Goal: Information Seeking & Learning: Learn about a topic

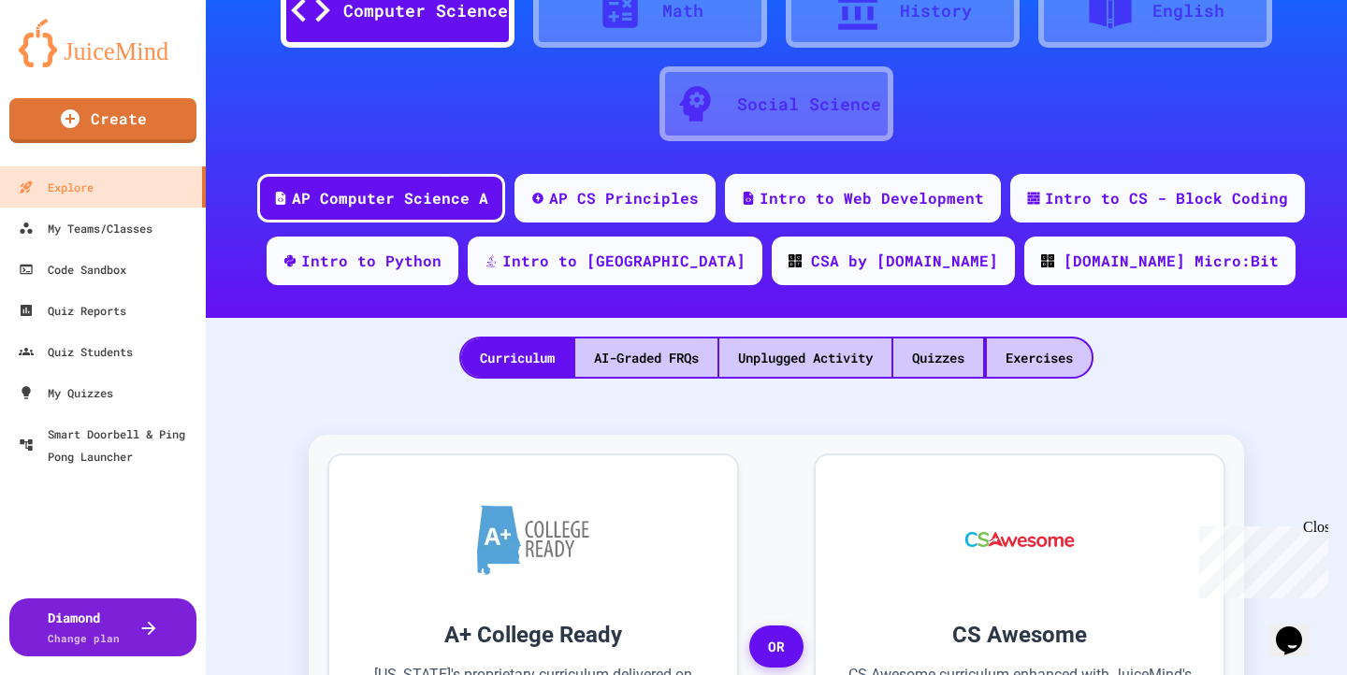
scroll to position [108, 0]
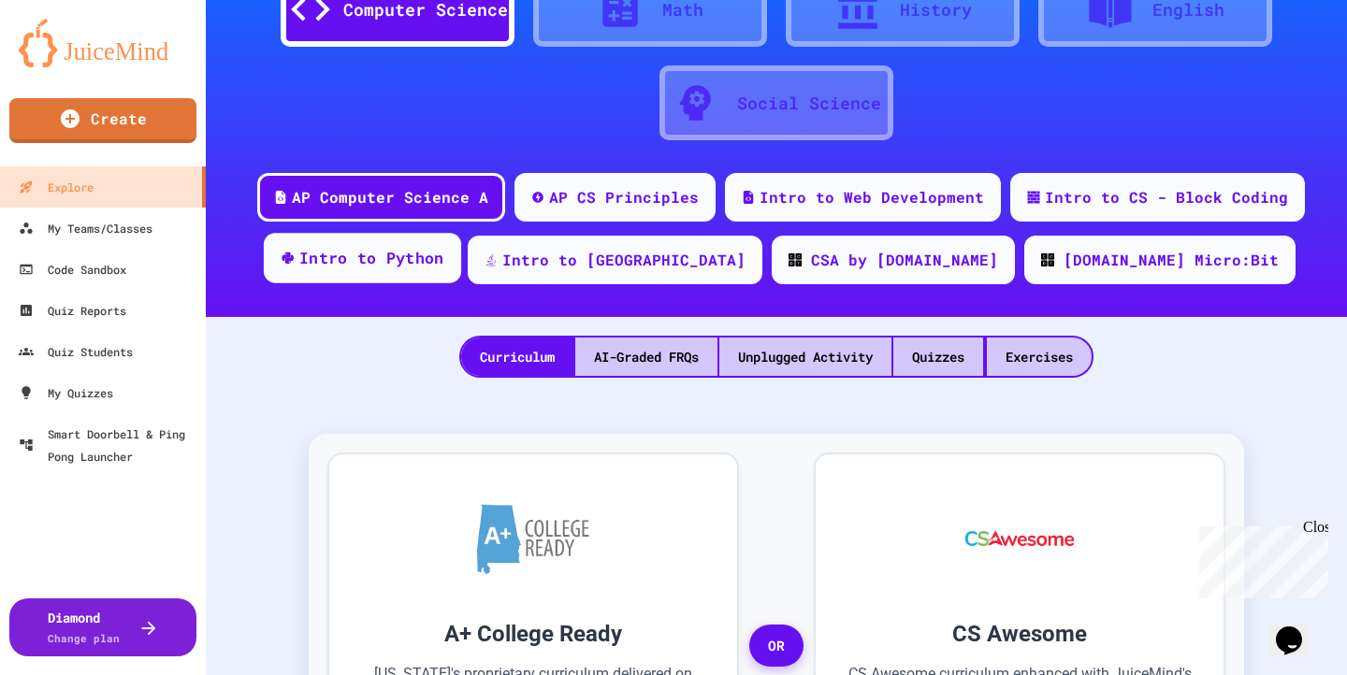
click at [461, 269] on div "Intro to Python" at bounding box center [362, 258] width 197 height 51
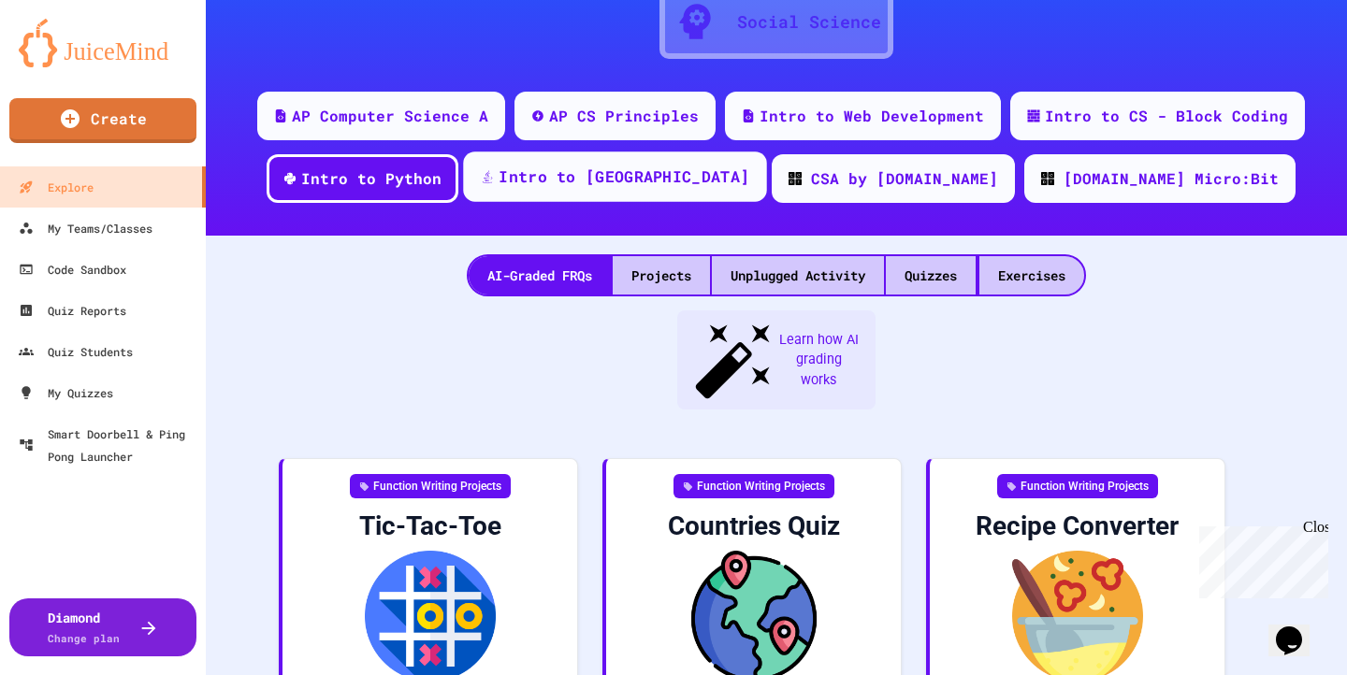
scroll to position [296, 0]
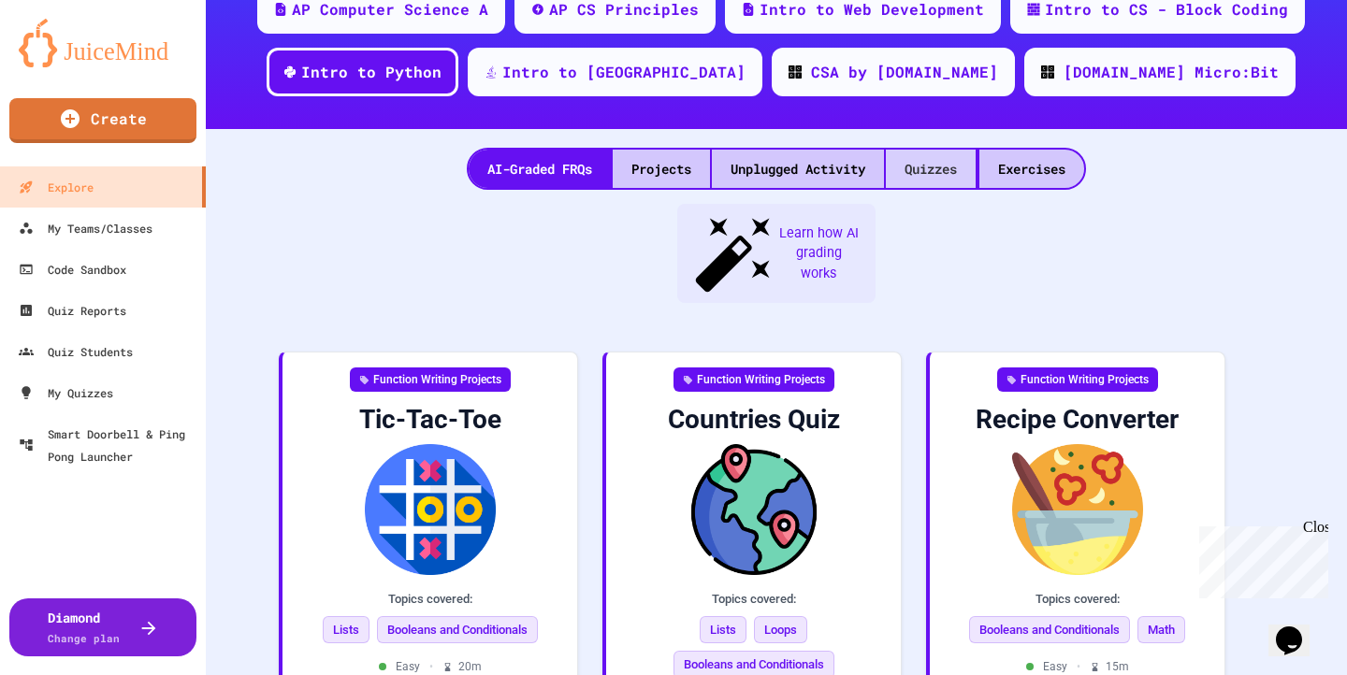
click at [932, 156] on div "Quizzes" at bounding box center [931, 169] width 90 height 38
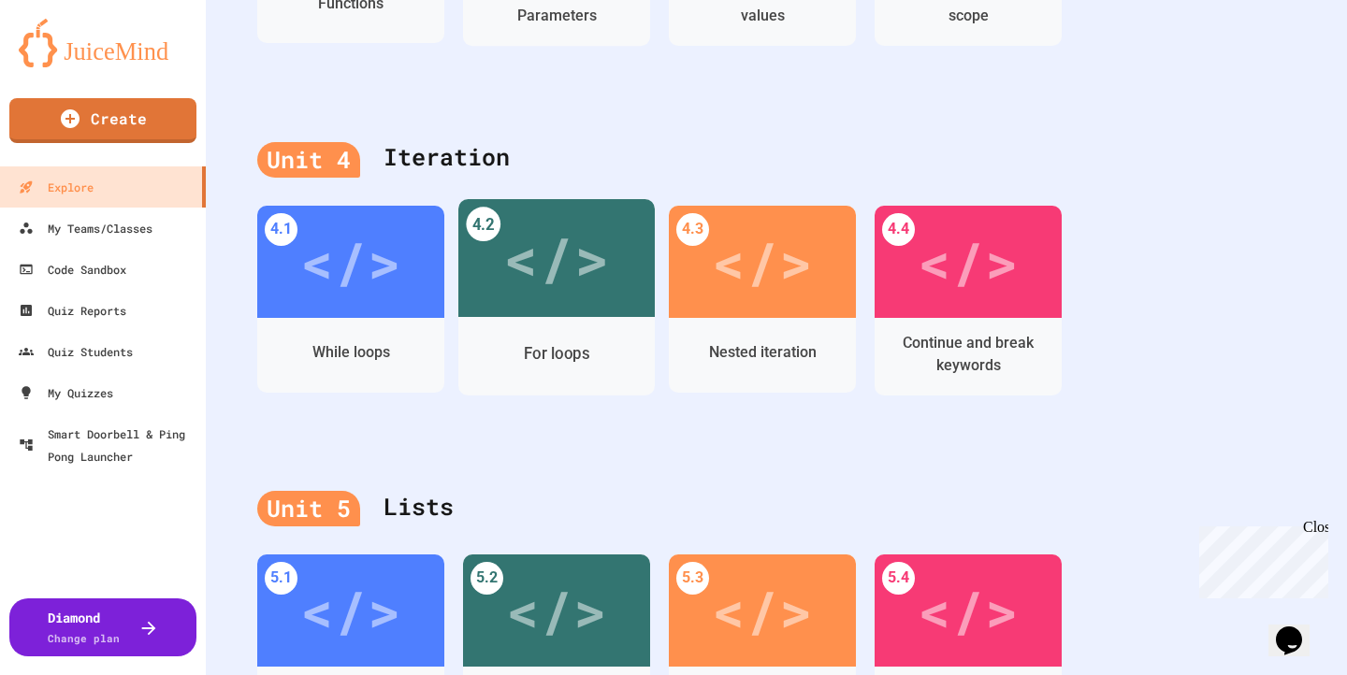
scroll to position [1656, 0]
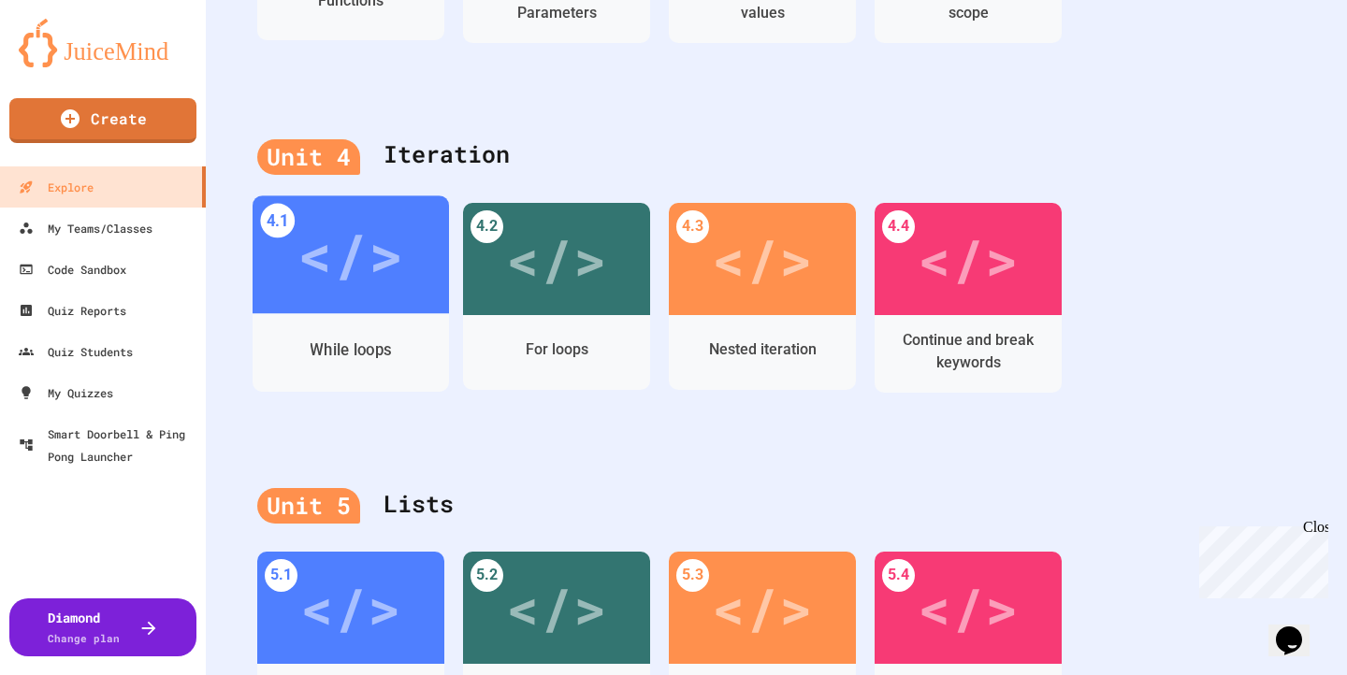
click at [341, 270] on div "</>" at bounding box center [350, 254] width 106 height 89
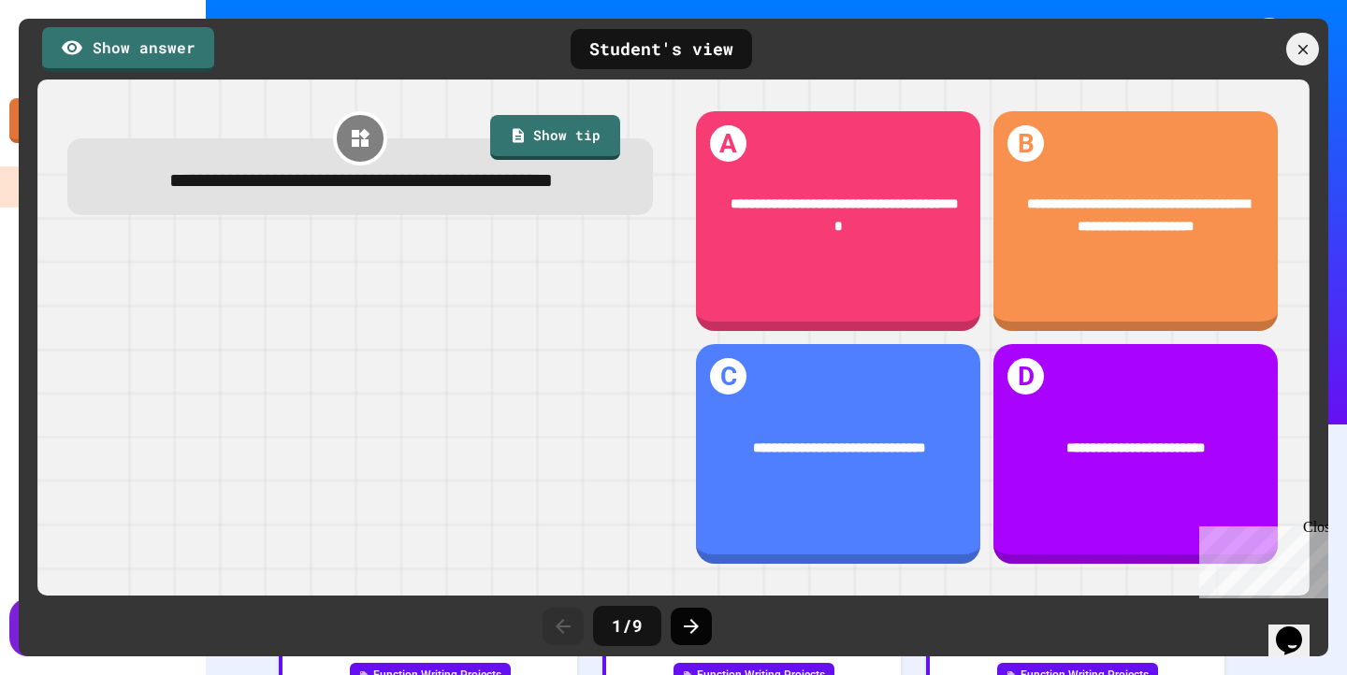
click at [698, 630] on icon at bounding box center [691, 627] width 22 height 22
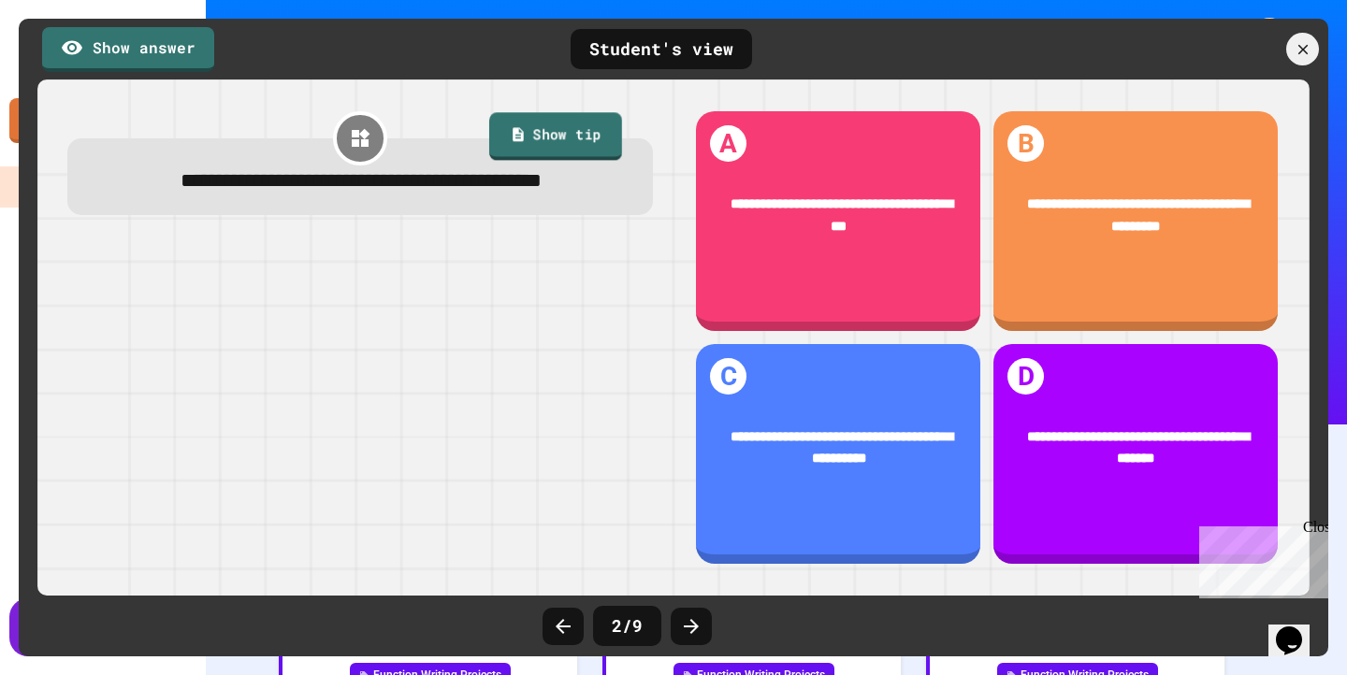
click at [534, 152] on link "Show tip" at bounding box center [555, 136] width 133 height 48
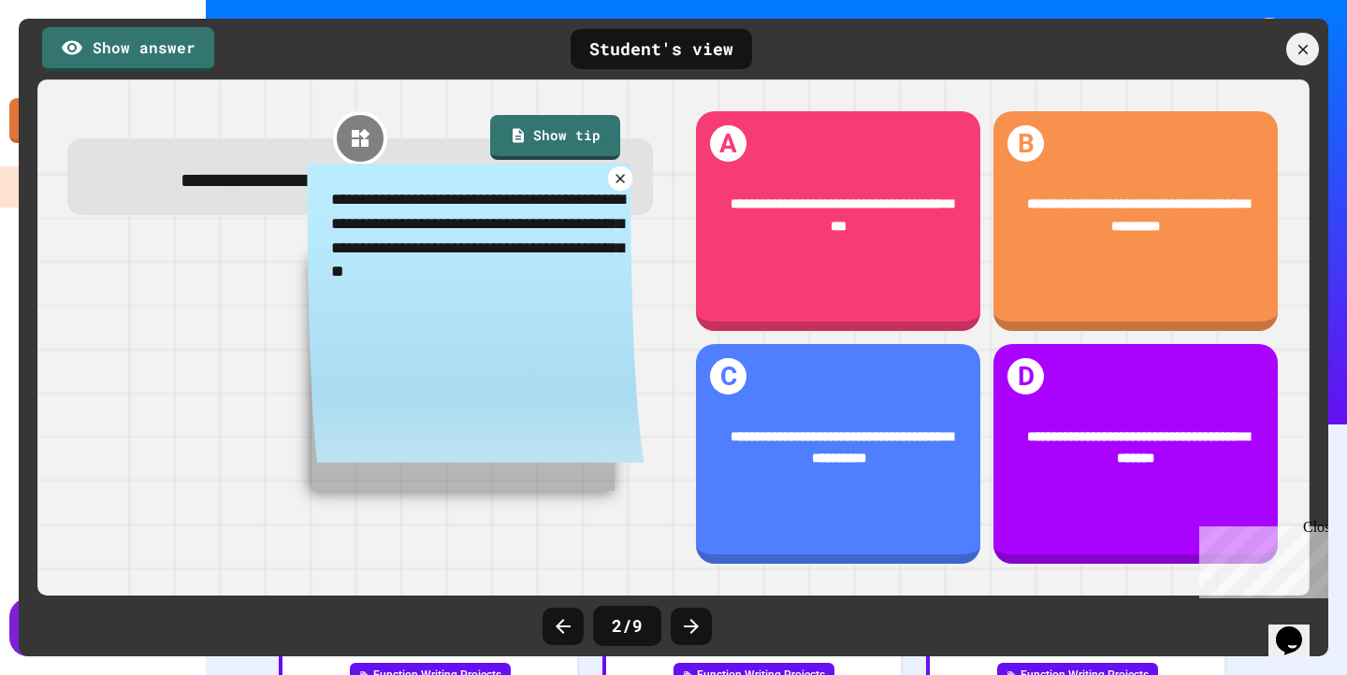
click at [621, 186] on icon at bounding box center [621, 178] width 16 height 16
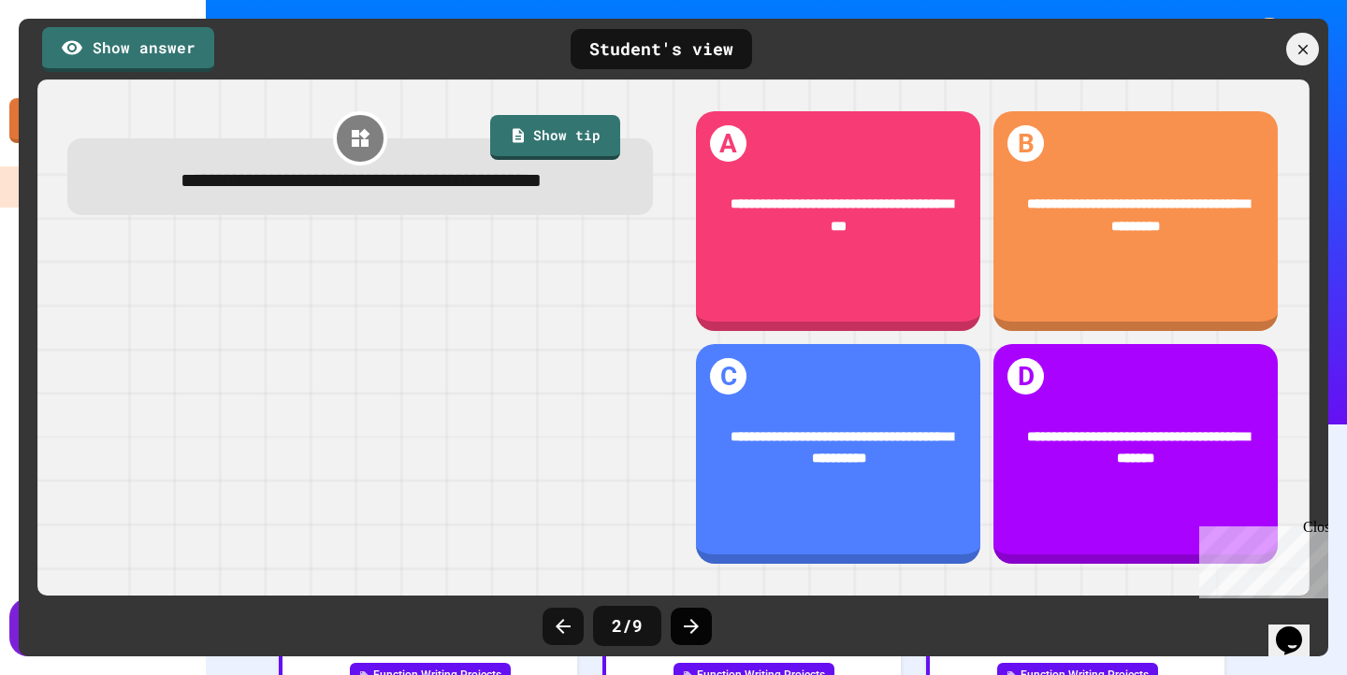
click at [700, 626] on icon at bounding box center [691, 627] width 22 height 22
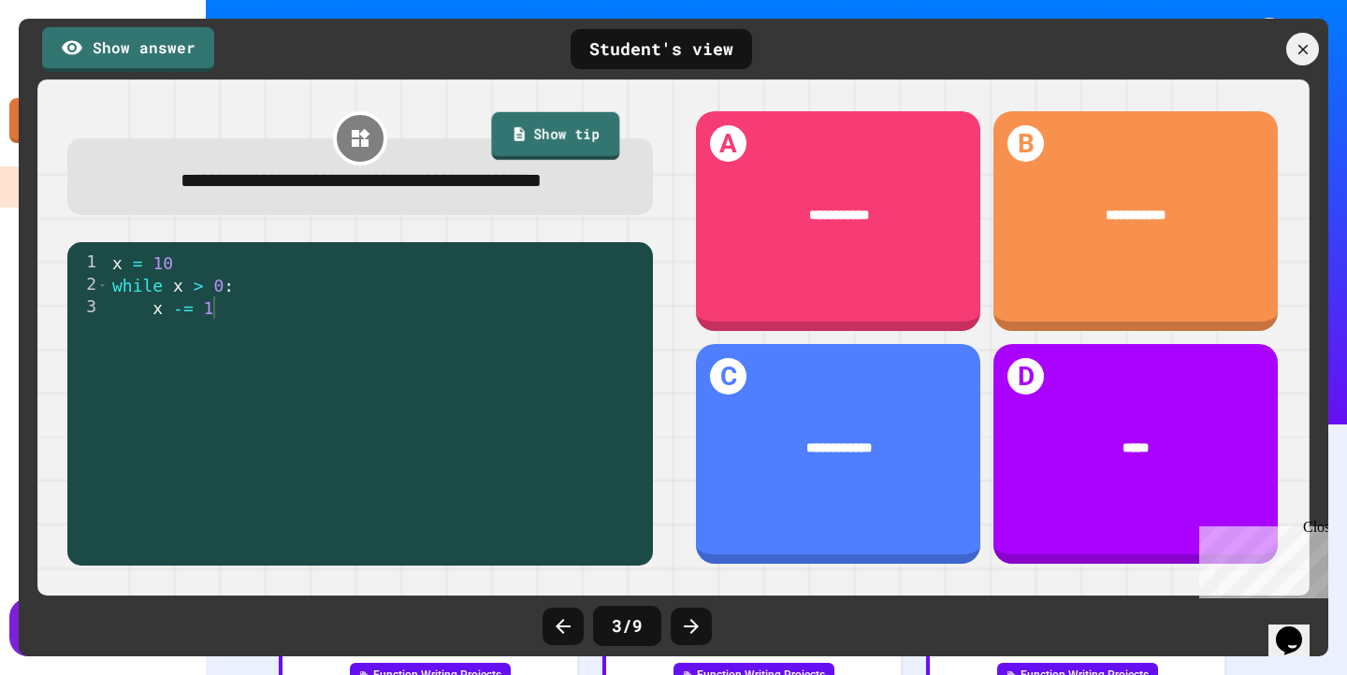
click at [566, 134] on link "Show tip" at bounding box center [555, 135] width 128 height 48
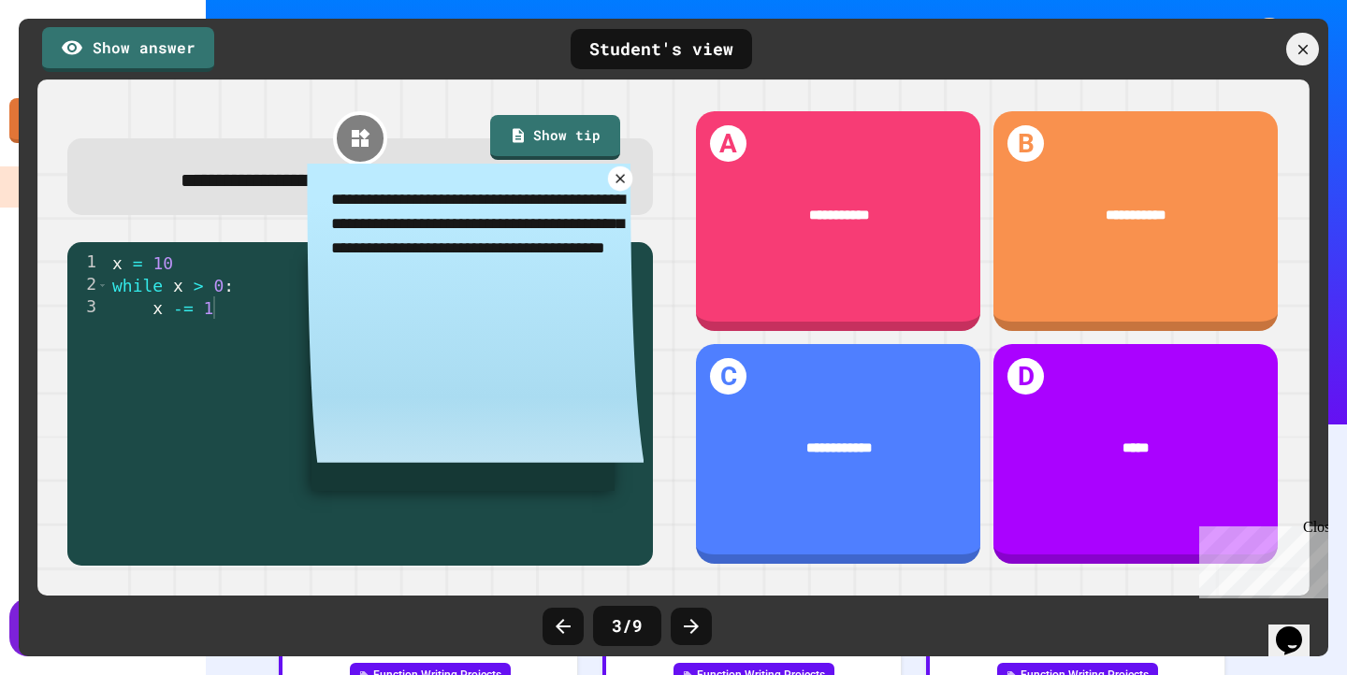
click at [620, 191] on link at bounding box center [620, 179] width 24 height 24
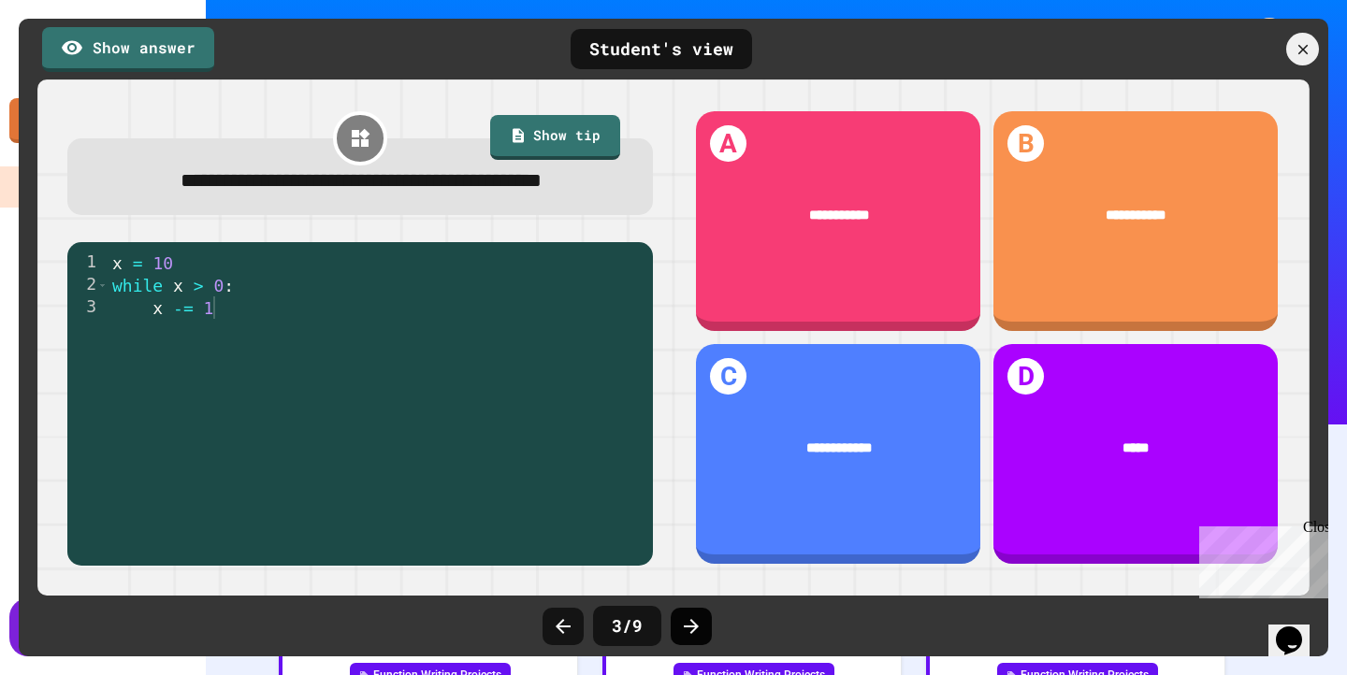
click at [686, 625] on icon at bounding box center [691, 627] width 22 height 22
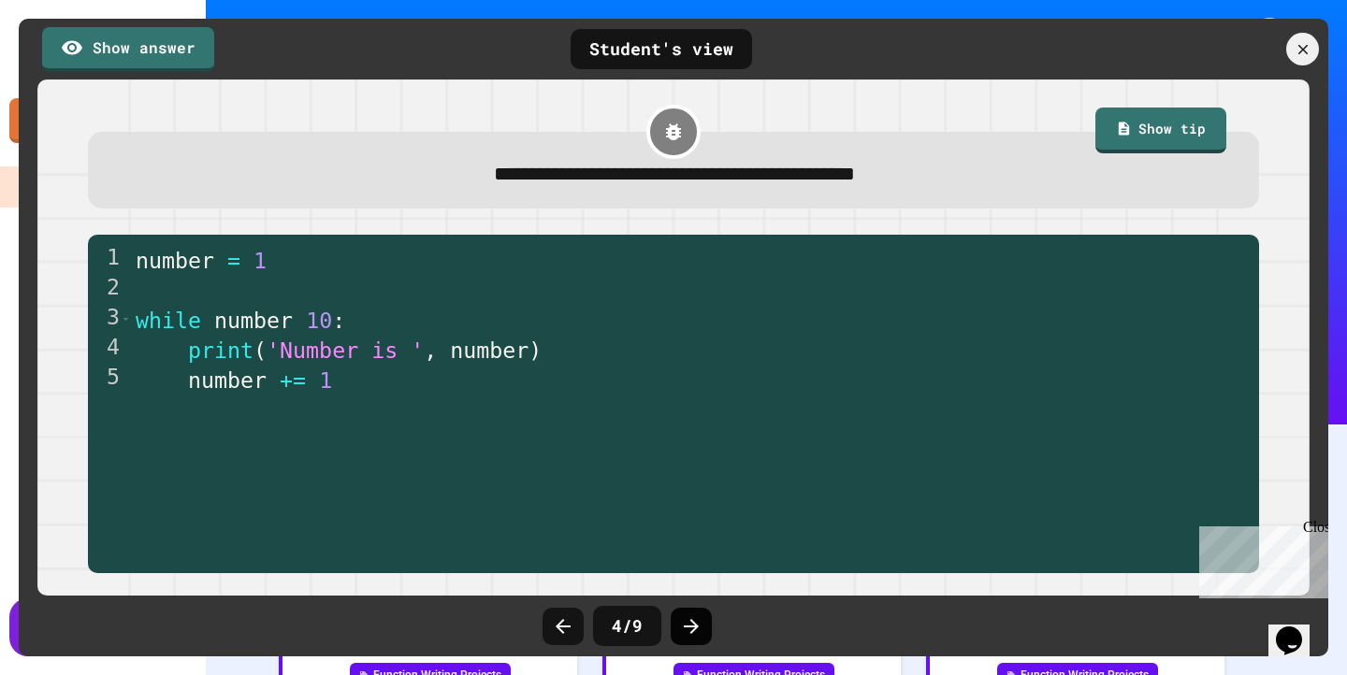
click at [703, 625] on div at bounding box center [691, 626] width 41 height 37
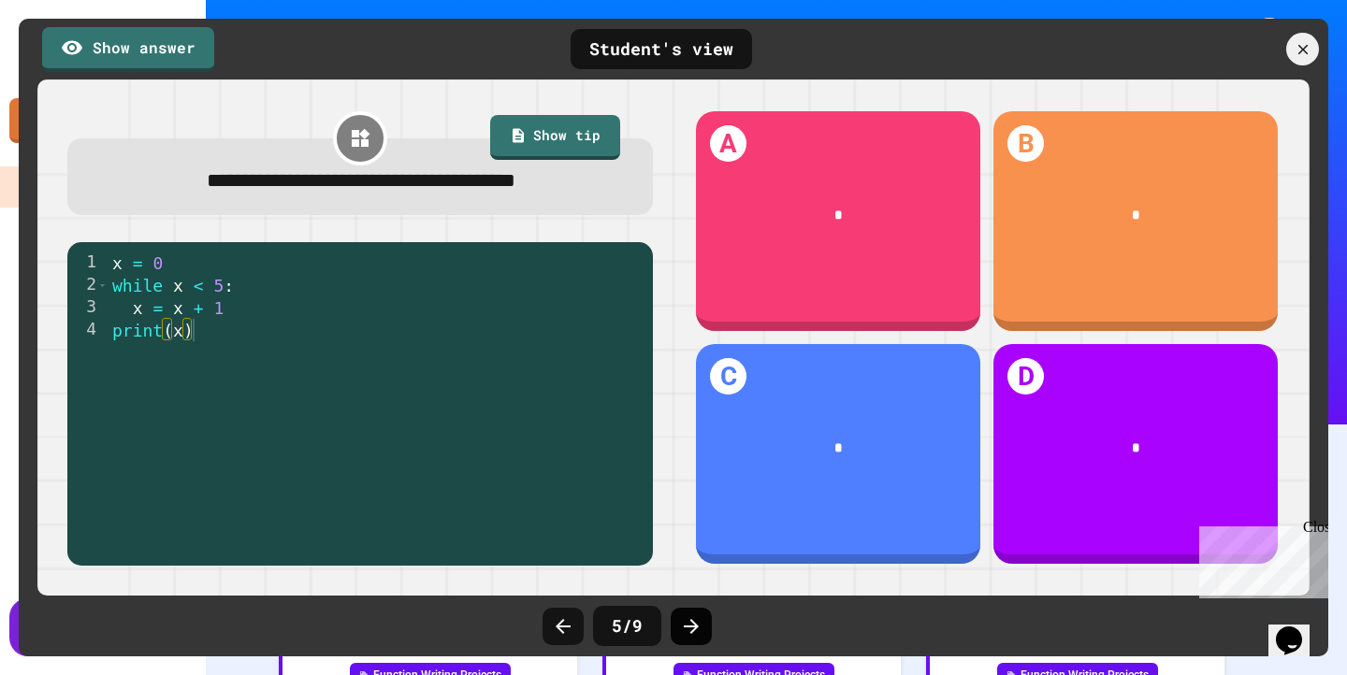
click at [687, 625] on icon at bounding box center [691, 627] width 22 height 22
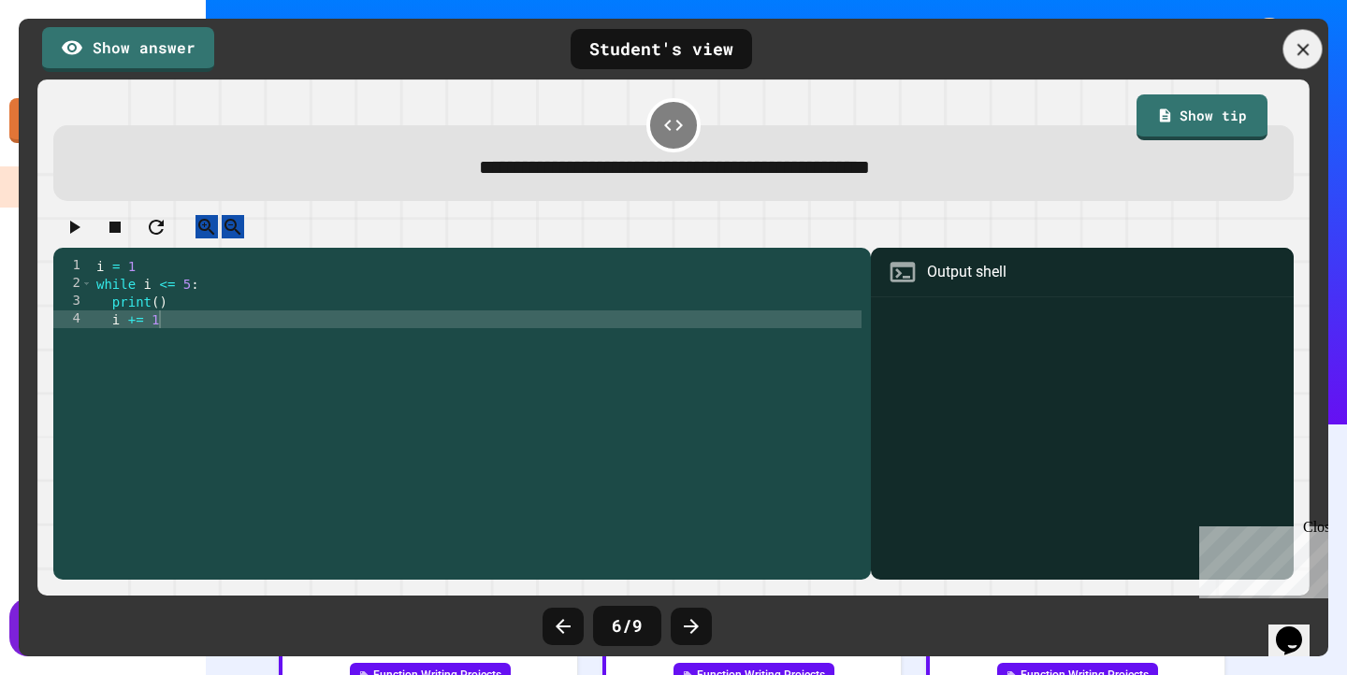
click at [1313, 44] on div at bounding box center [1303, 49] width 39 height 39
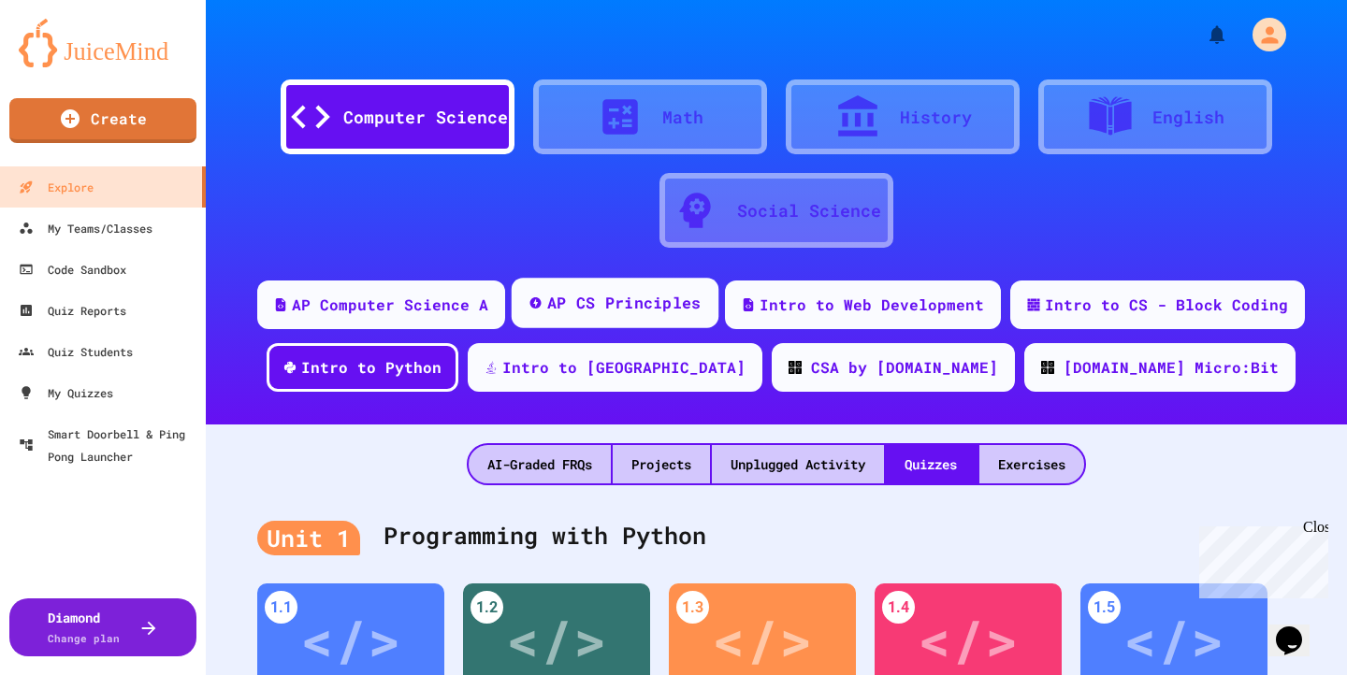
click at [598, 321] on div "AP CS Principles" at bounding box center [615, 303] width 207 height 51
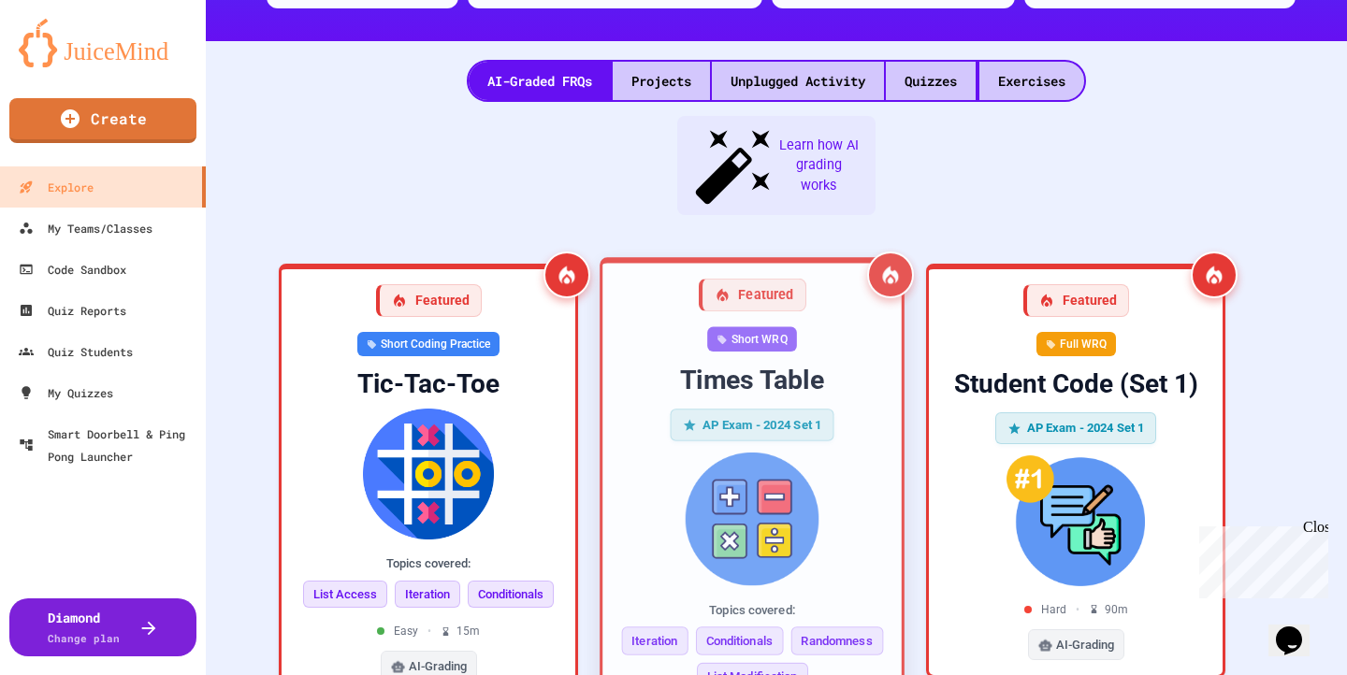
scroll to position [238, 0]
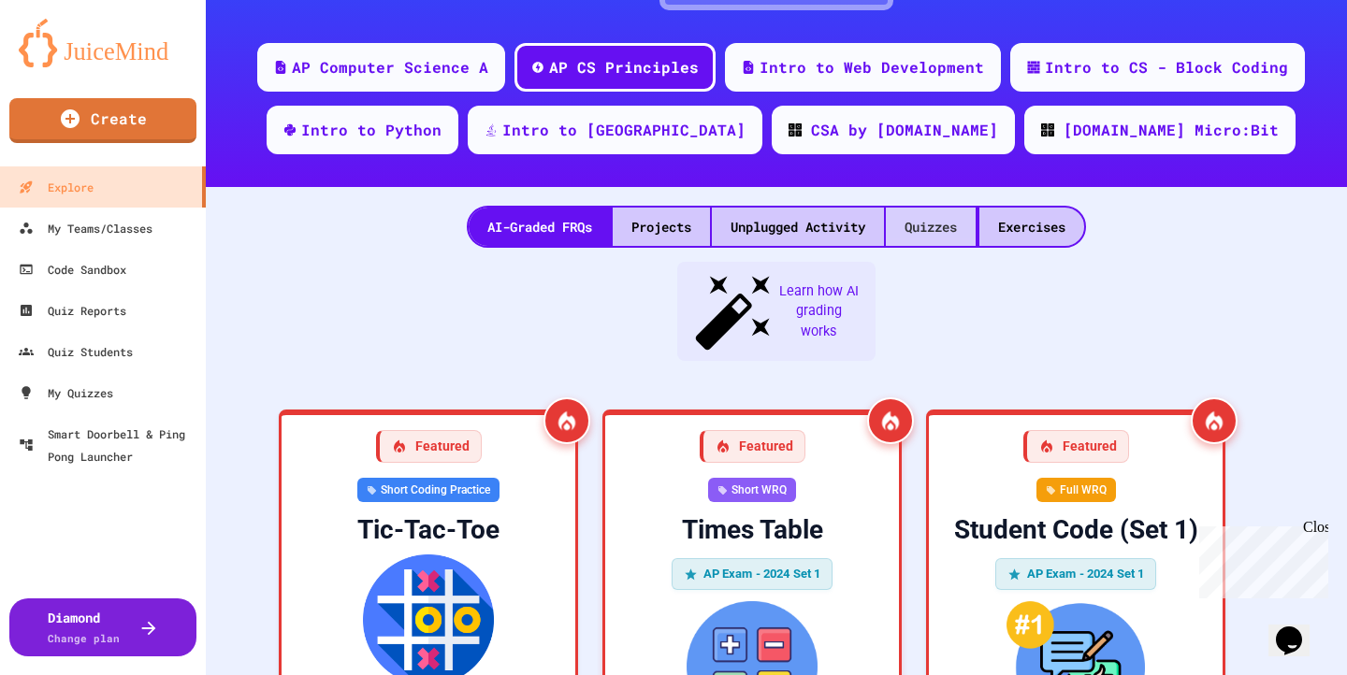
click at [953, 233] on div "Quizzes" at bounding box center [931, 227] width 90 height 38
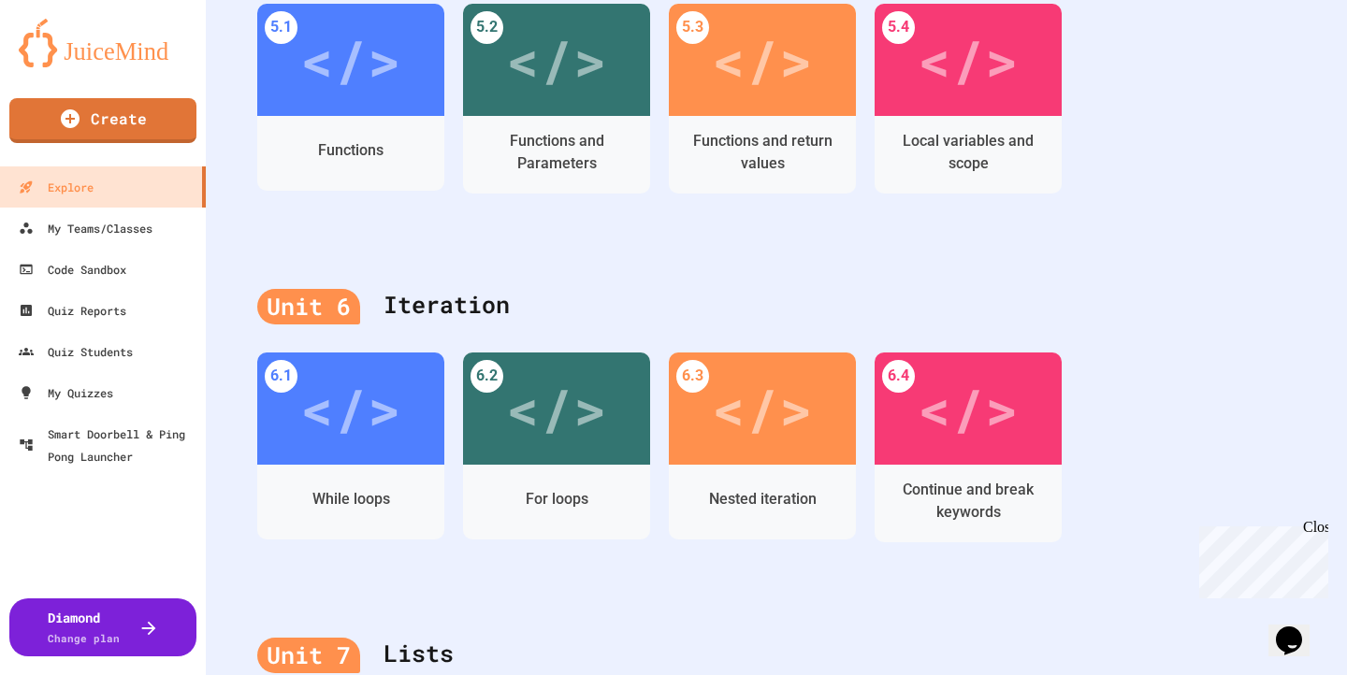
scroll to position [2428, 0]
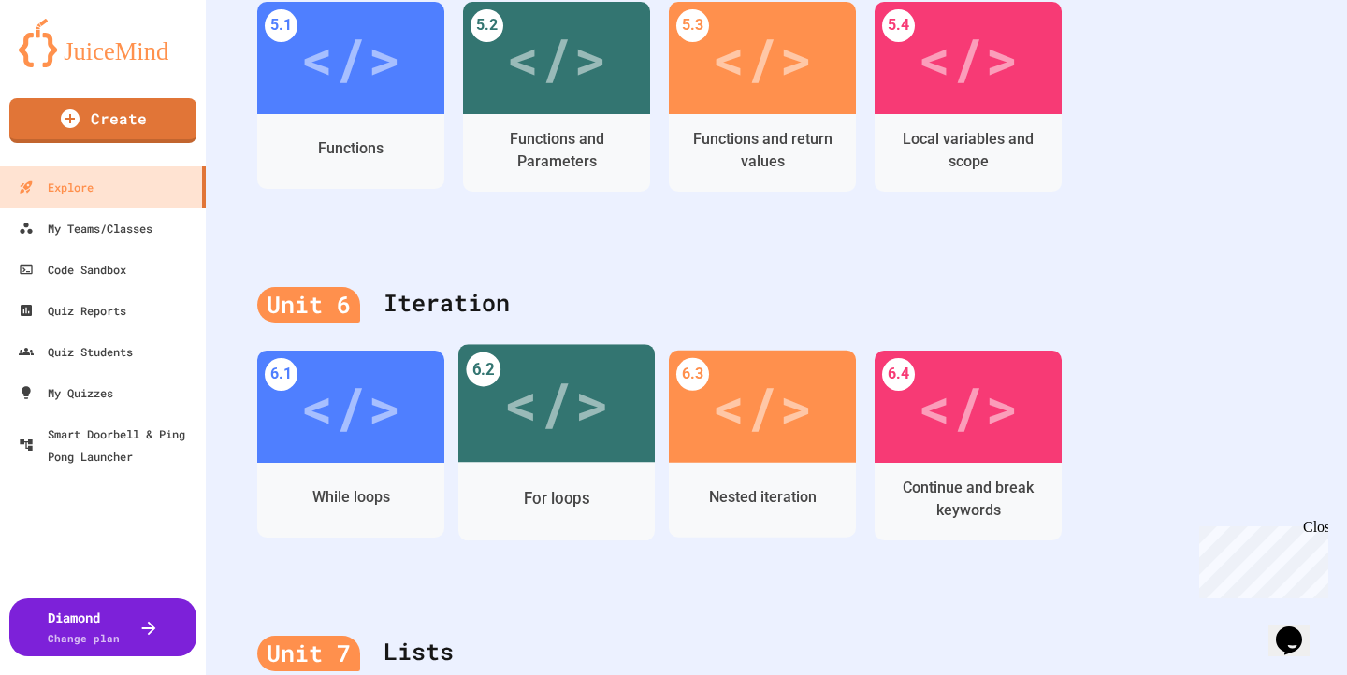
click at [579, 370] on div "</>" at bounding box center [556, 403] width 106 height 89
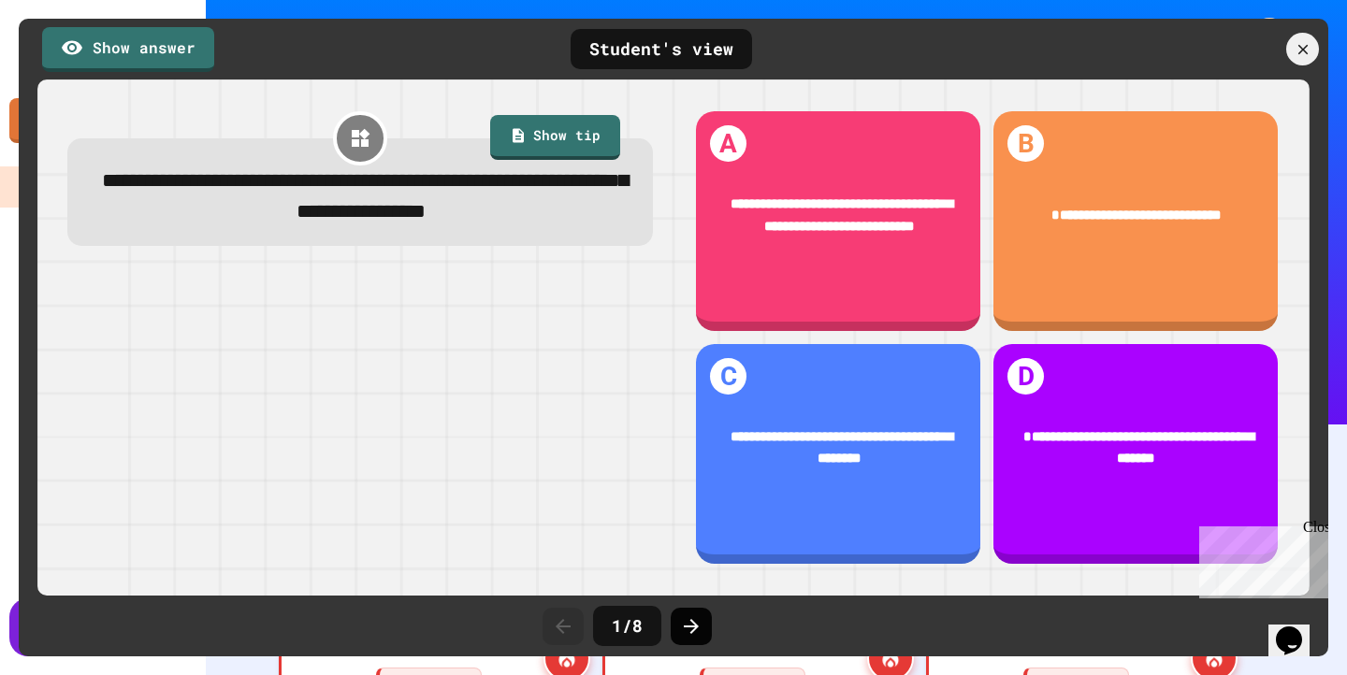
click at [696, 616] on icon at bounding box center [691, 627] width 22 height 22
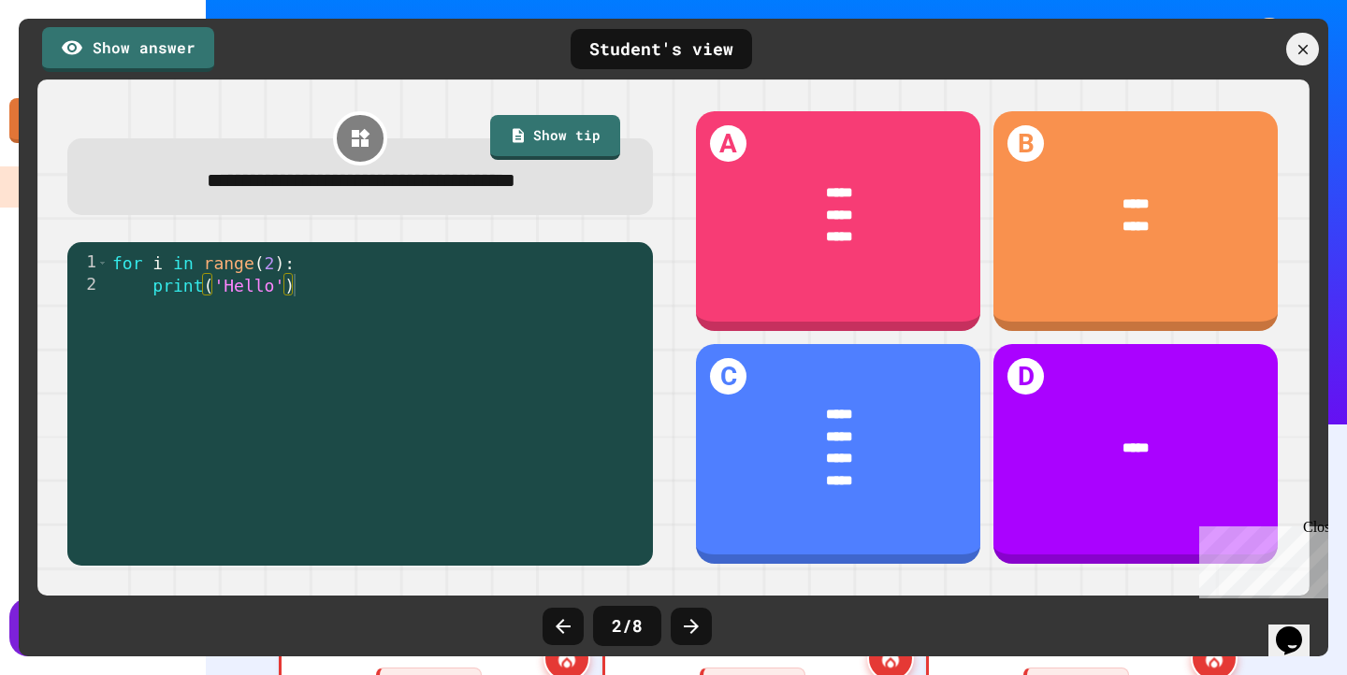
click at [696, 616] on icon at bounding box center [691, 627] width 22 height 22
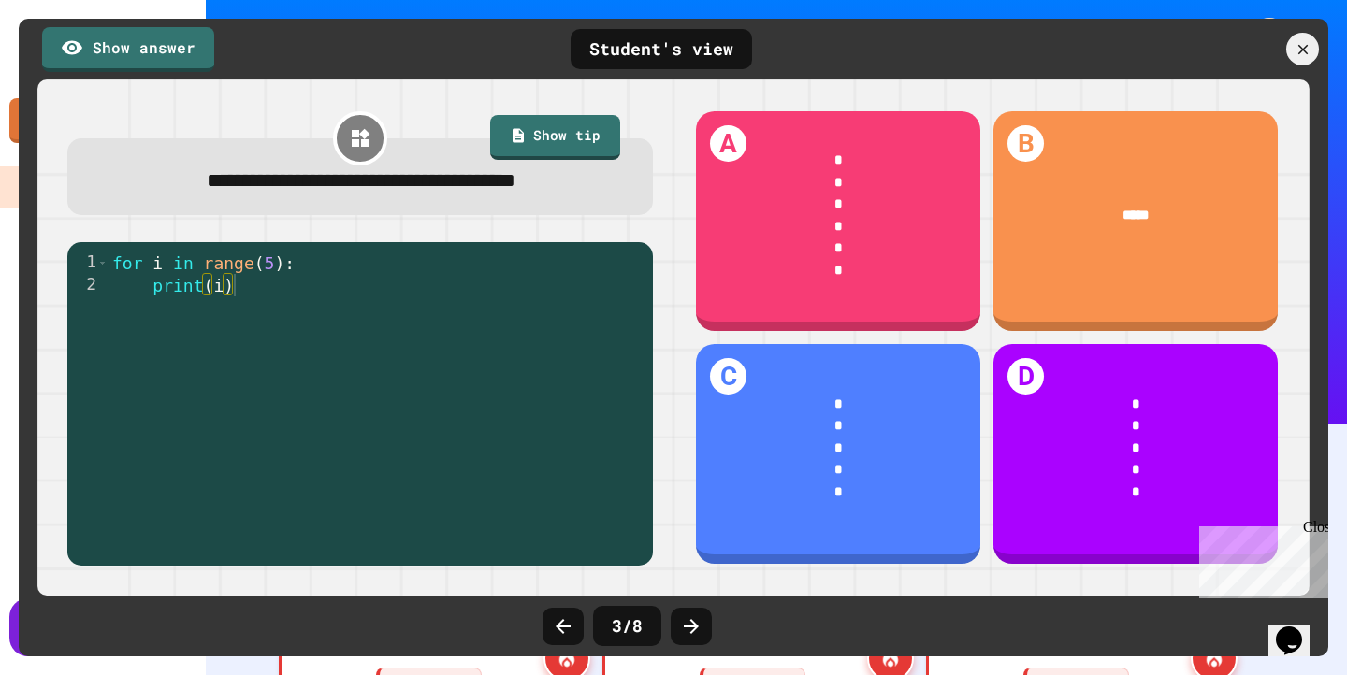
click at [696, 616] on icon at bounding box center [691, 627] width 22 height 22
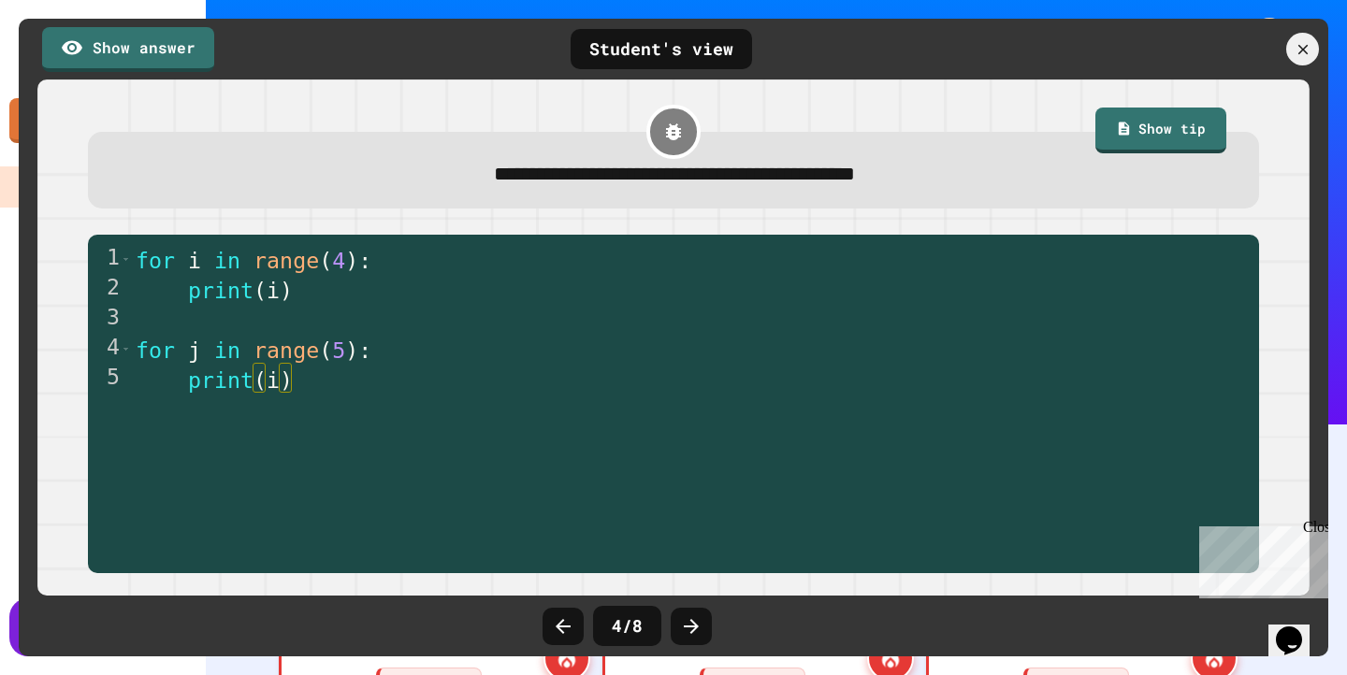
click at [696, 616] on icon at bounding box center [691, 627] width 22 height 22
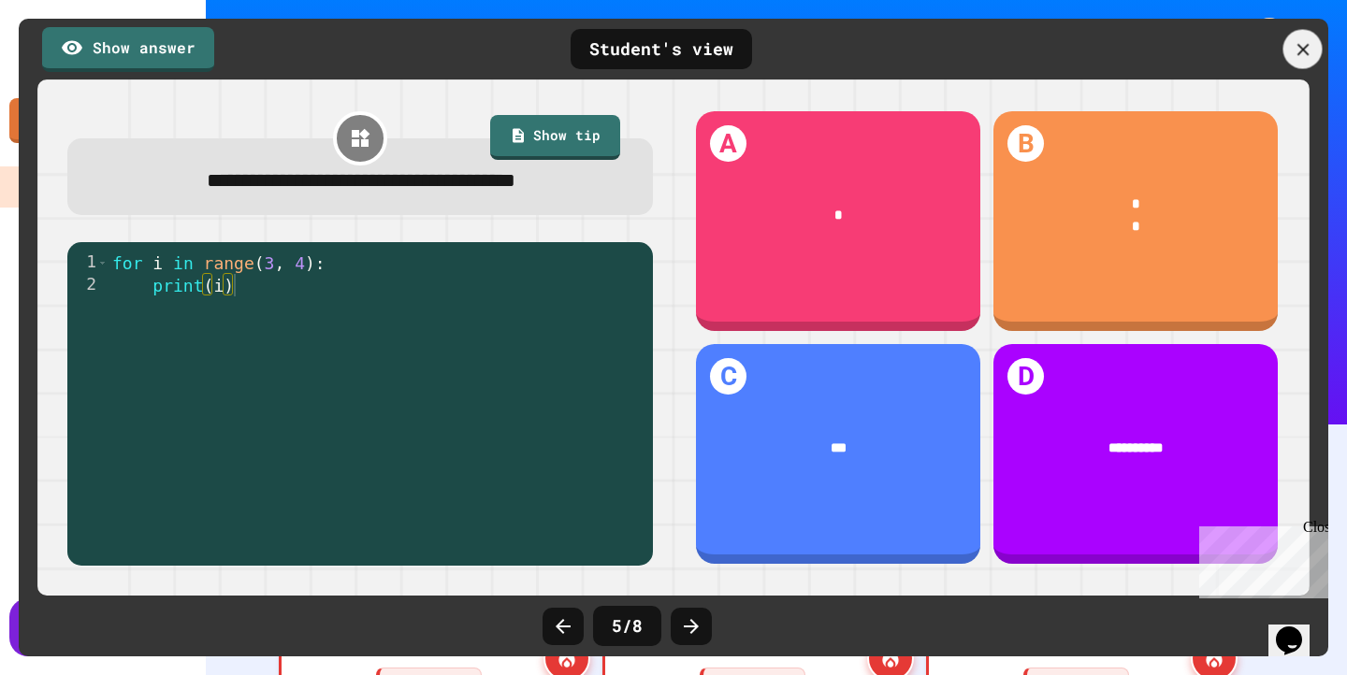
click at [1312, 41] on icon at bounding box center [1303, 49] width 21 height 21
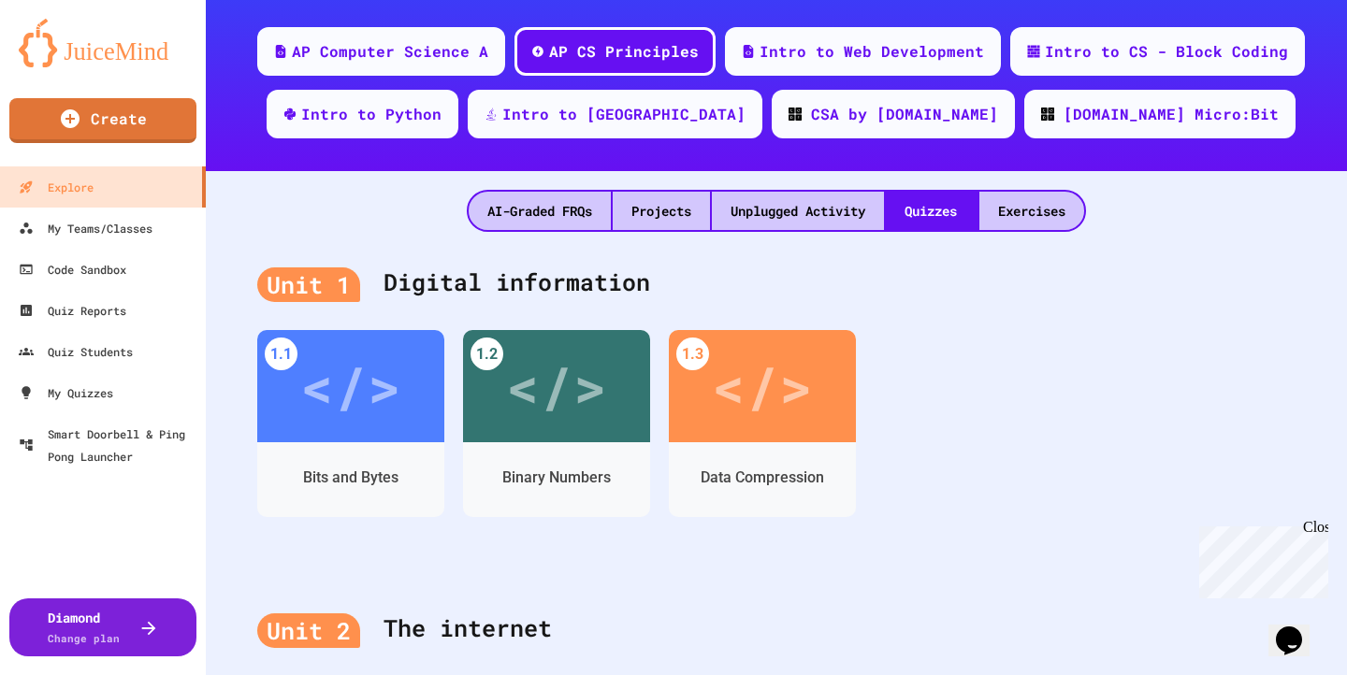
scroll to position [296, 0]
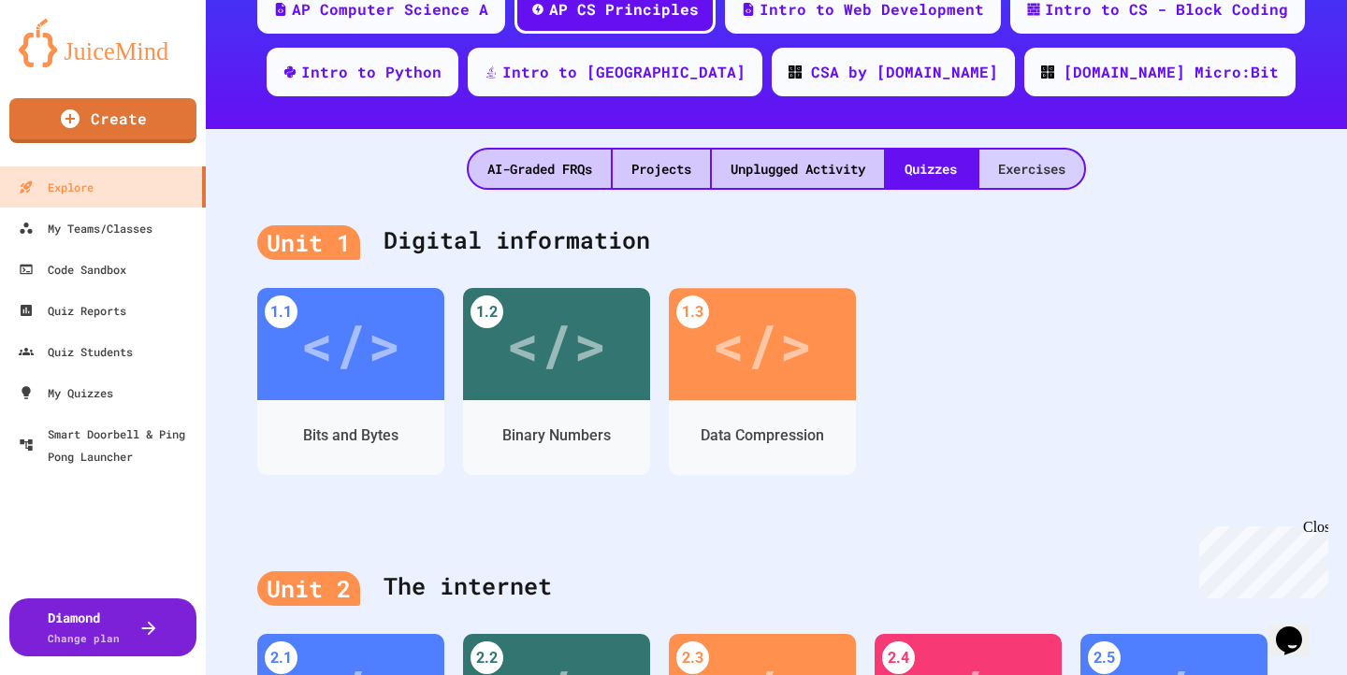
click at [1040, 166] on div "Exercises" at bounding box center [1031, 169] width 105 height 38
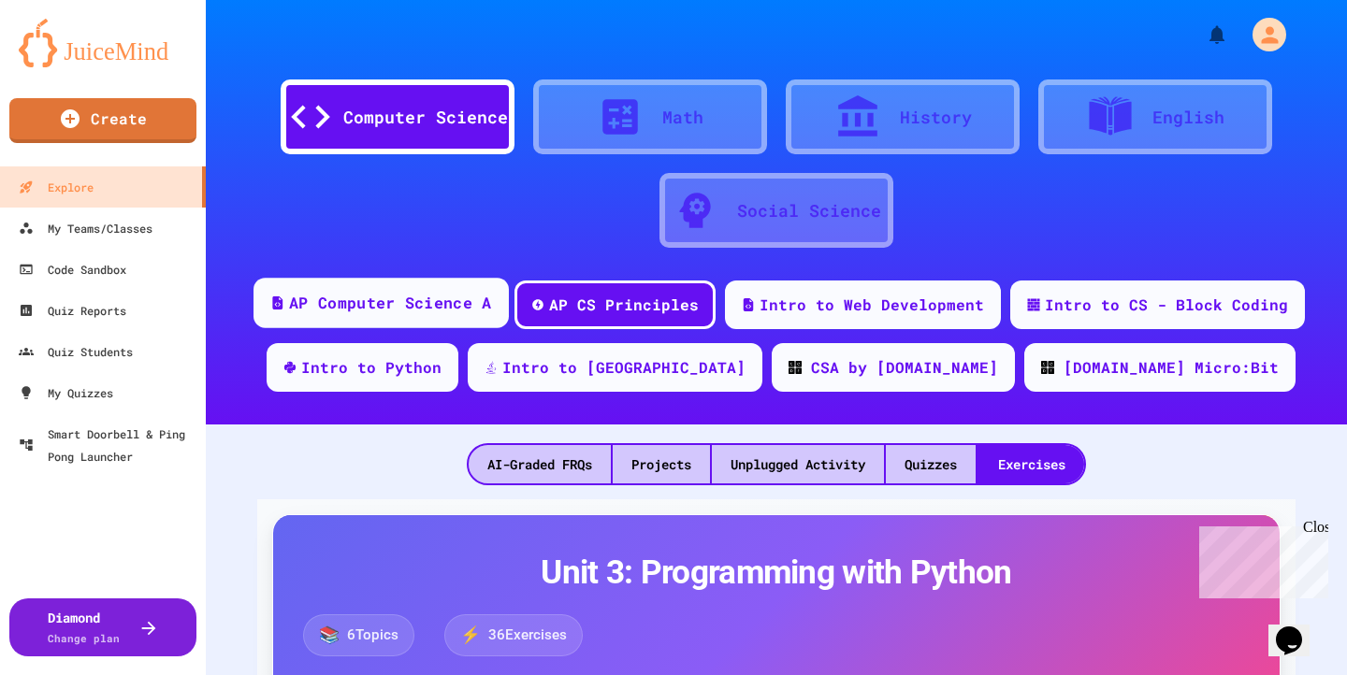
click at [391, 304] on div "AP Computer Science A" at bounding box center [390, 303] width 202 height 23
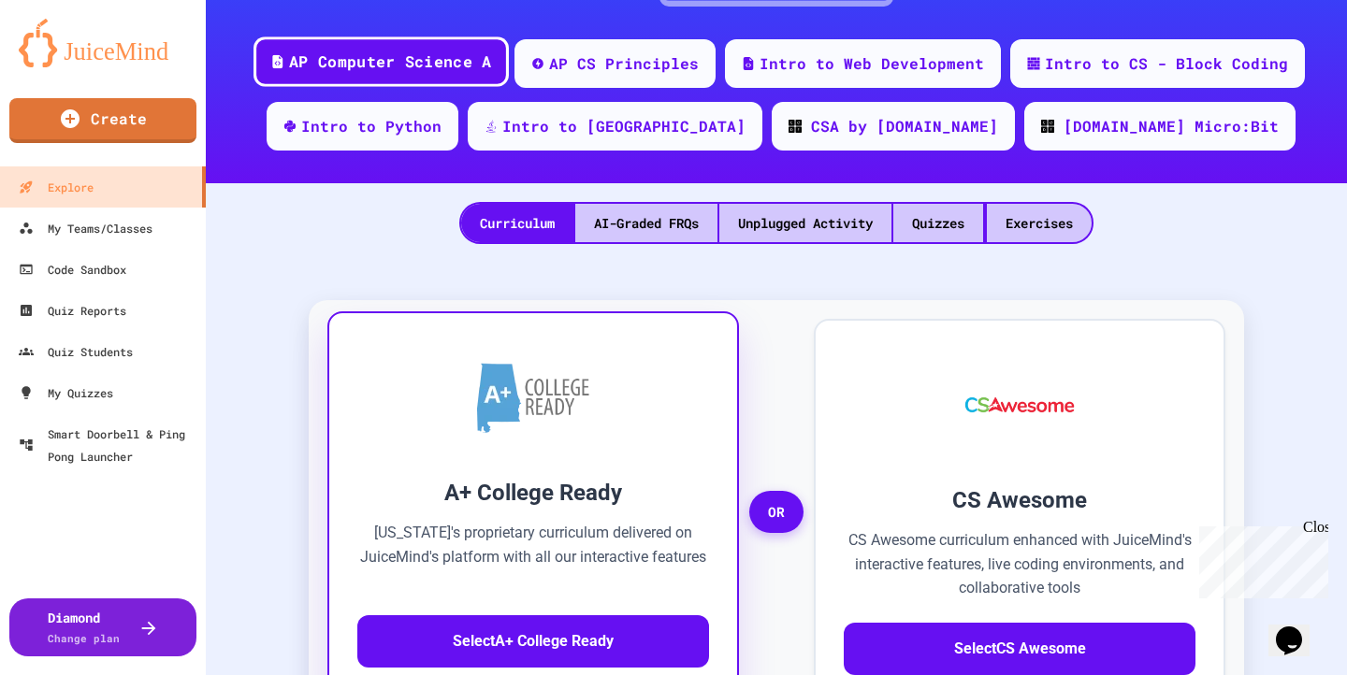
scroll to position [163, 0]
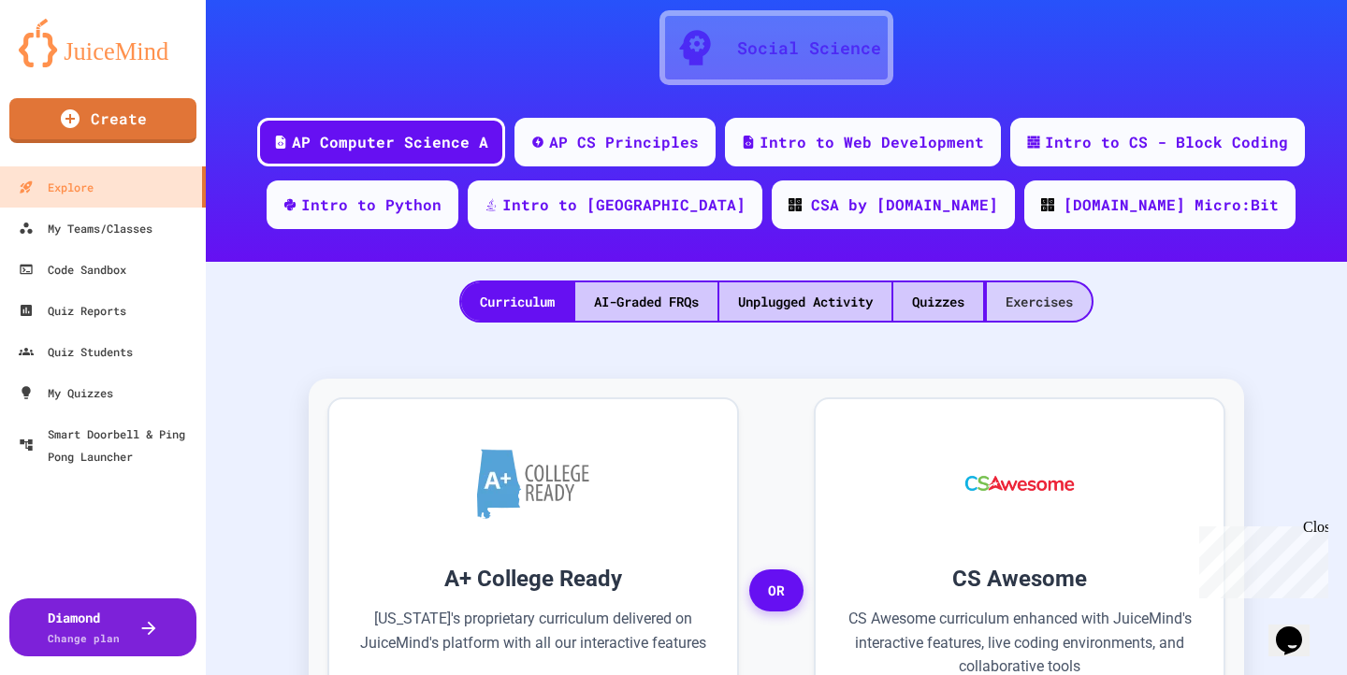
click at [1037, 312] on div "Exercises" at bounding box center [1039, 302] width 105 height 38
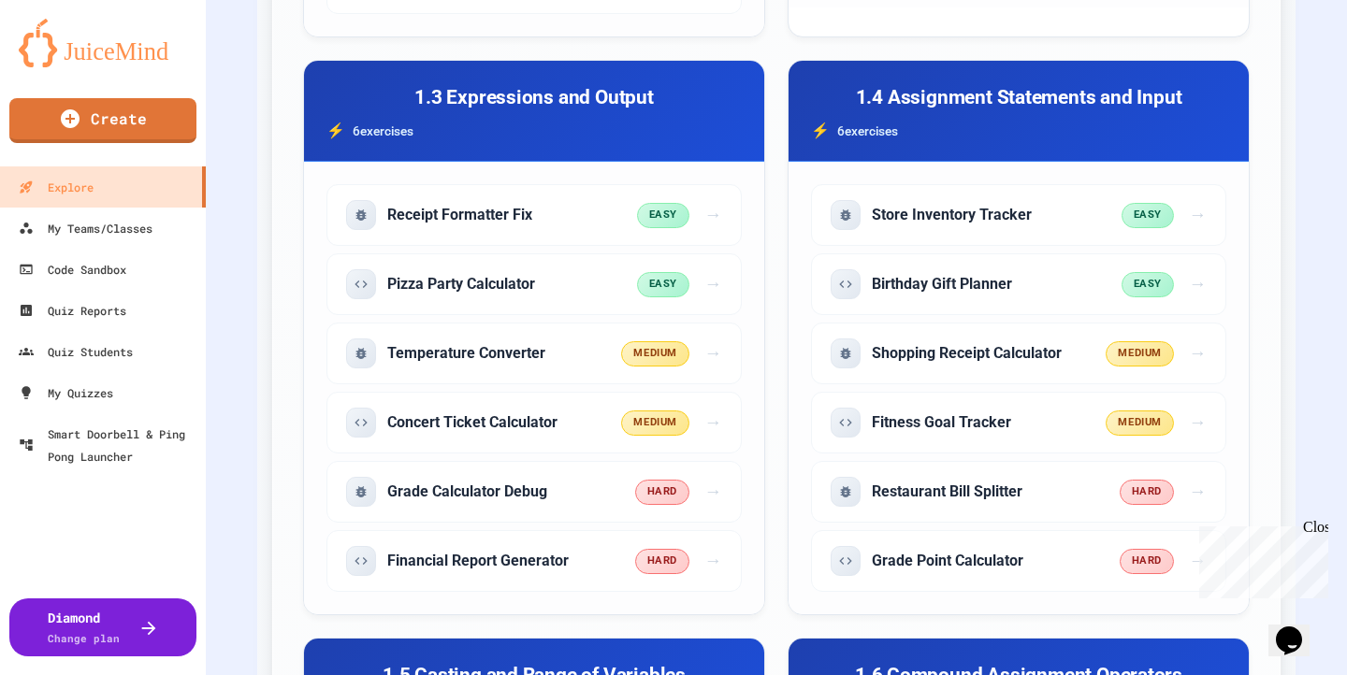
scroll to position [1597, 0]
